Goal: Check status: Check status

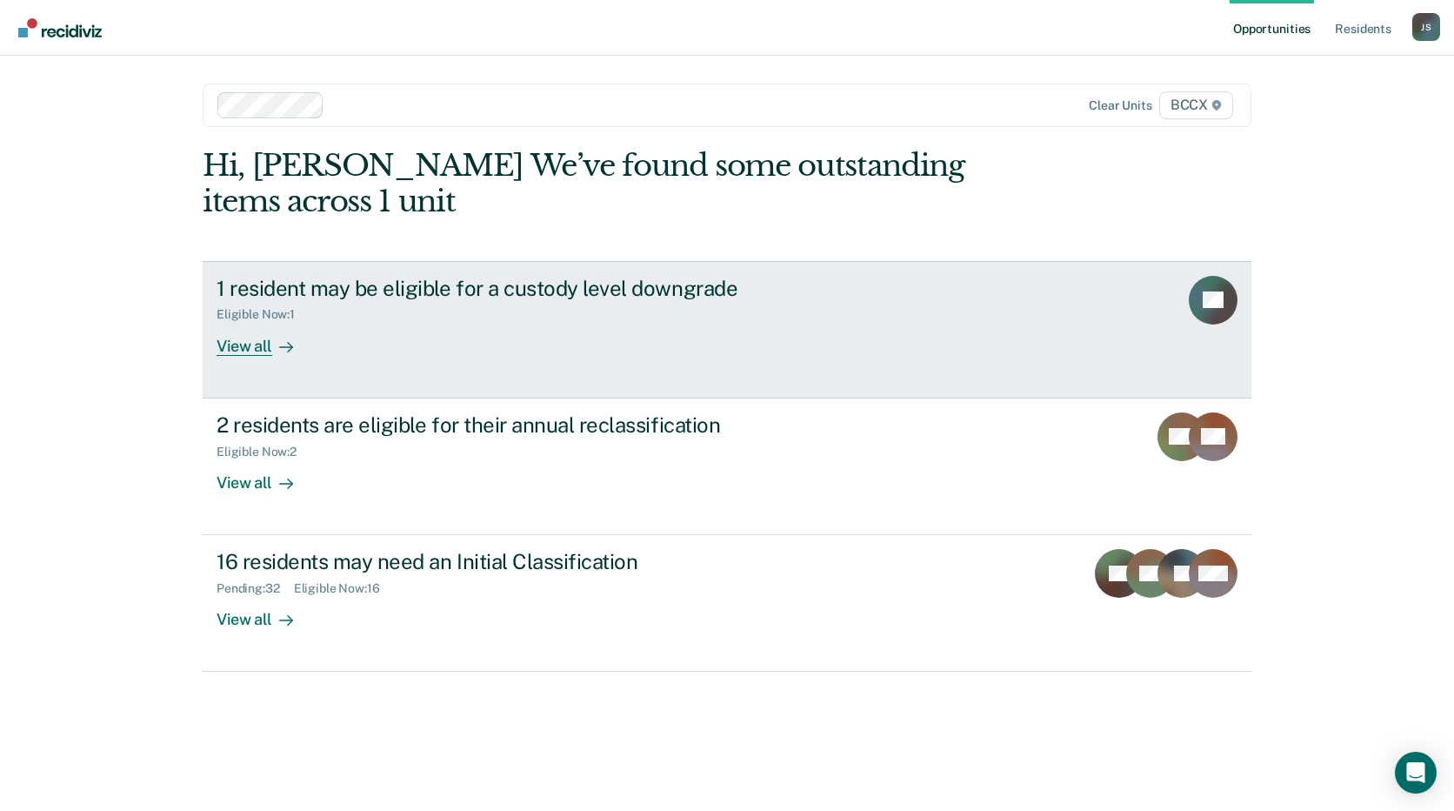
click at [504, 302] on div "Eligible Now : 1" at bounding box center [522, 311] width 611 height 22
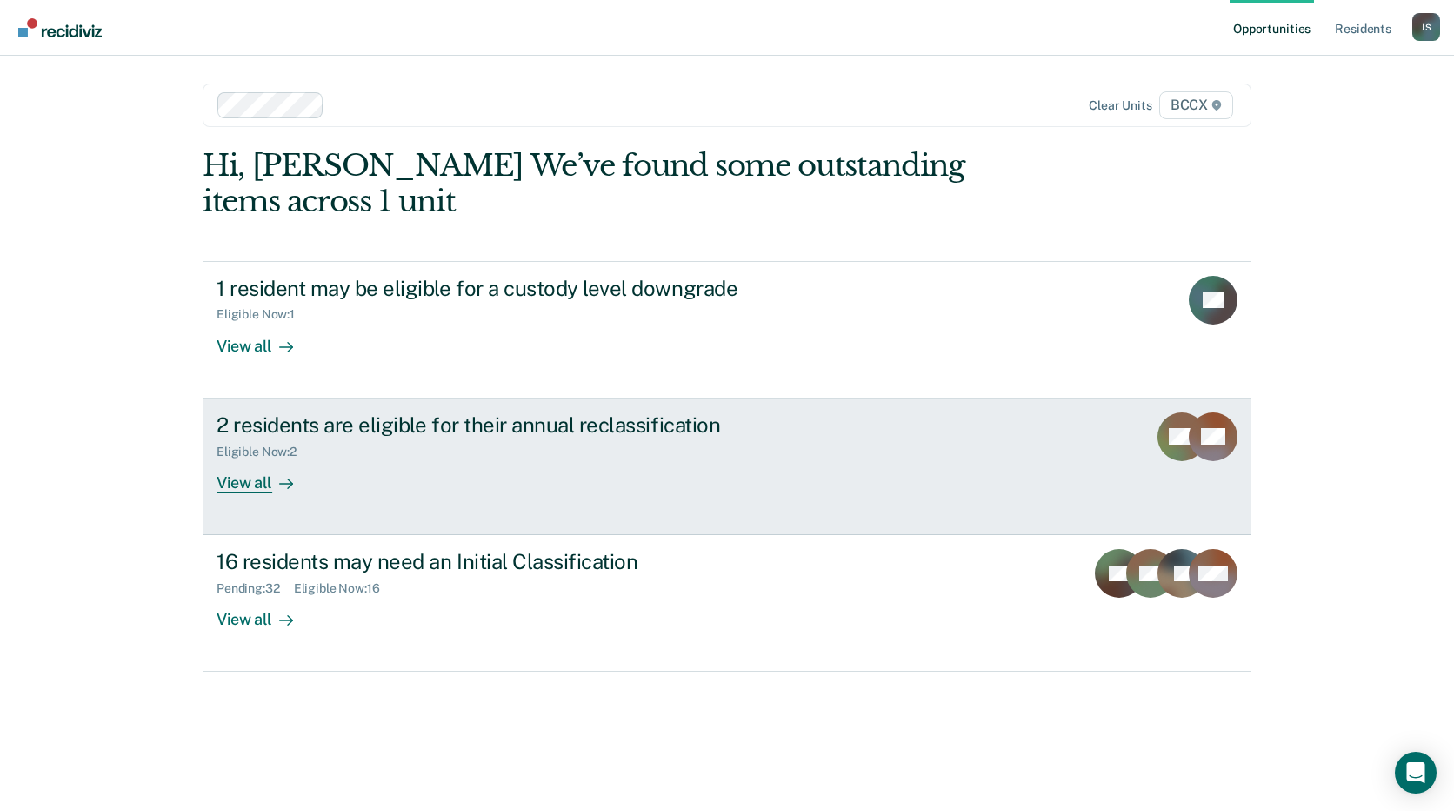
click at [436, 505] on link "2 residents are eligible for their annual reclassification Eligible Now : 2 Vie…" at bounding box center [727, 466] width 1049 height 137
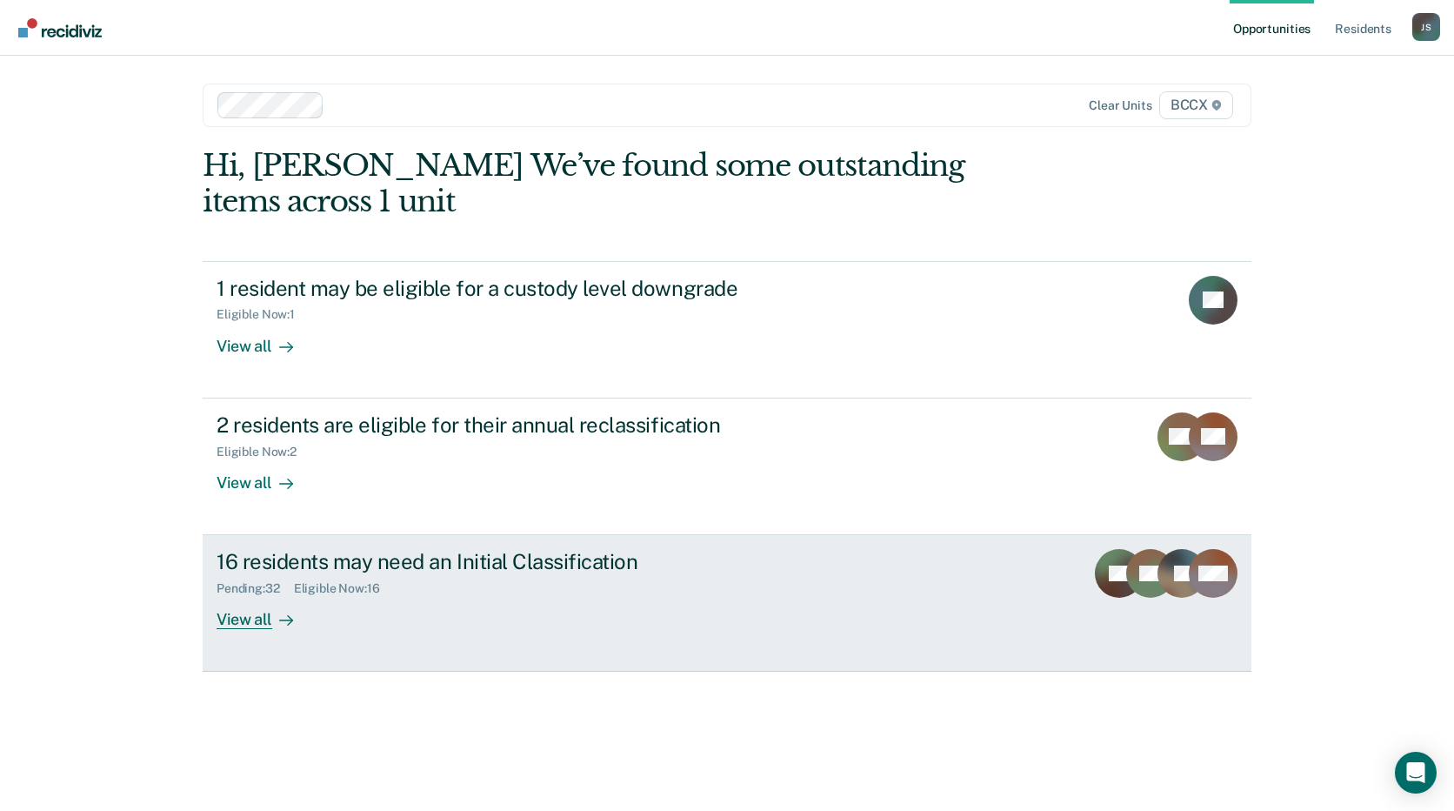
click at [464, 599] on div "16 residents may need an Initial Classification Pending : 32 Eligible Now : 16 …" at bounding box center [543, 589] width 652 height 80
